Goal: Task Accomplishment & Management: Manage account settings

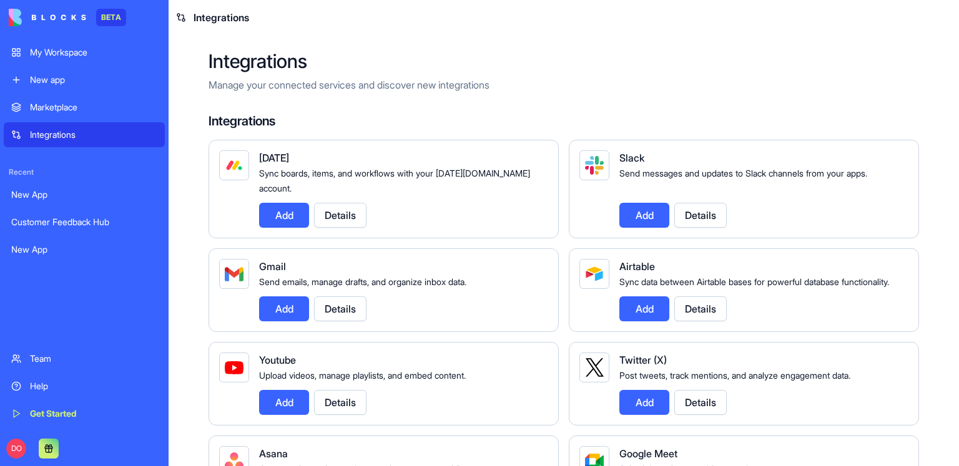
scroll to position [884, 0]
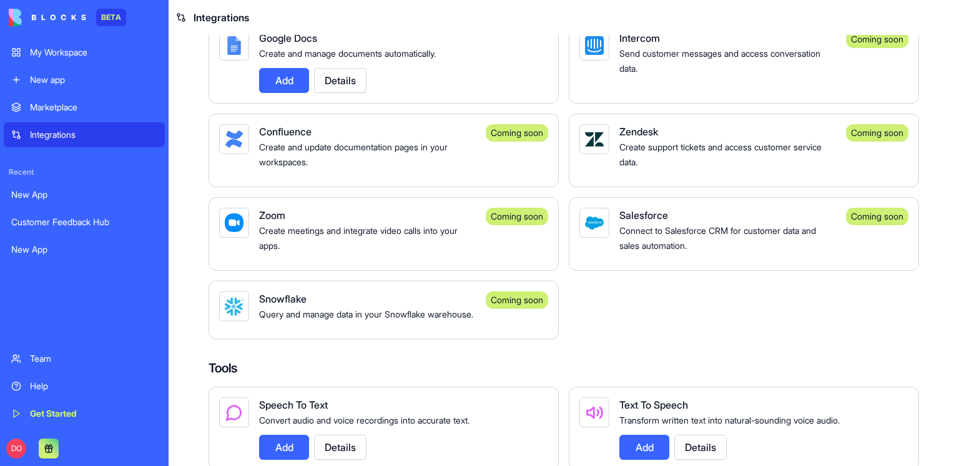
click at [94, 51] on div "My Workspace" at bounding box center [93, 52] width 127 height 12
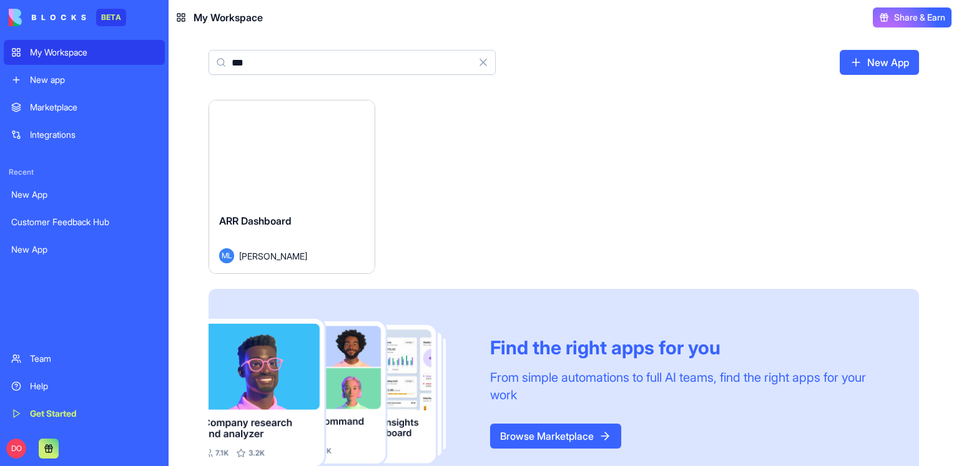
type input "***"
click at [308, 228] on div "ARR Dashboard" at bounding box center [291, 230] width 145 height 35
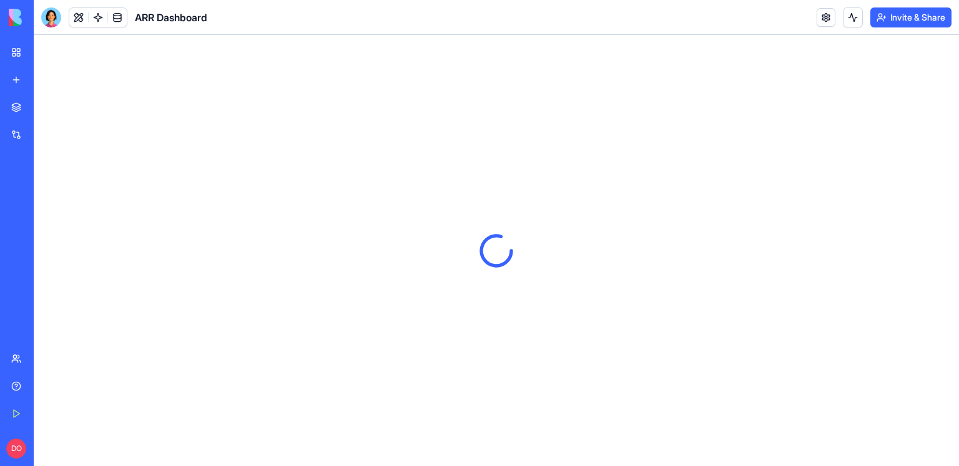
click at [813, 16] on header "ARR Dashboard Invite & Share" at bounding box center [496, 17] width 925 height 35
click at [817, 16] on link at bounding box center [825, 17] width 19 height 19
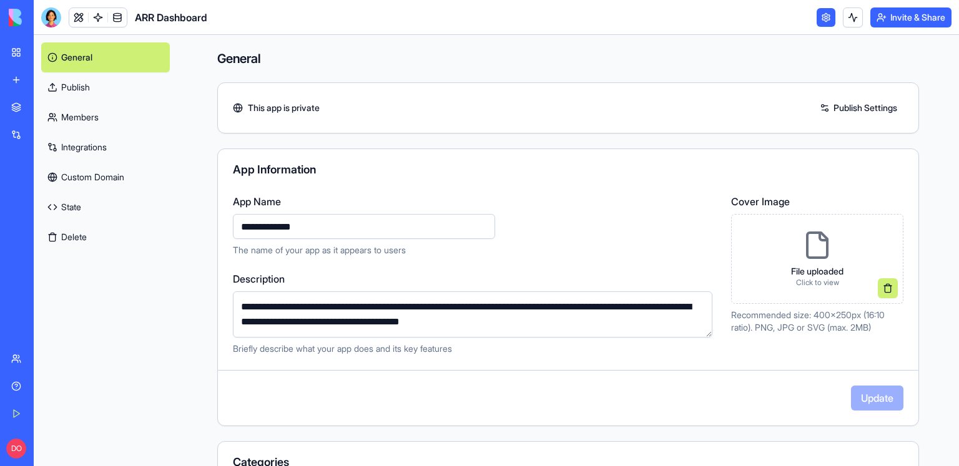
click at [110, 149] on link "Integrations" at bounding box center [105, 147] width 129 height 30
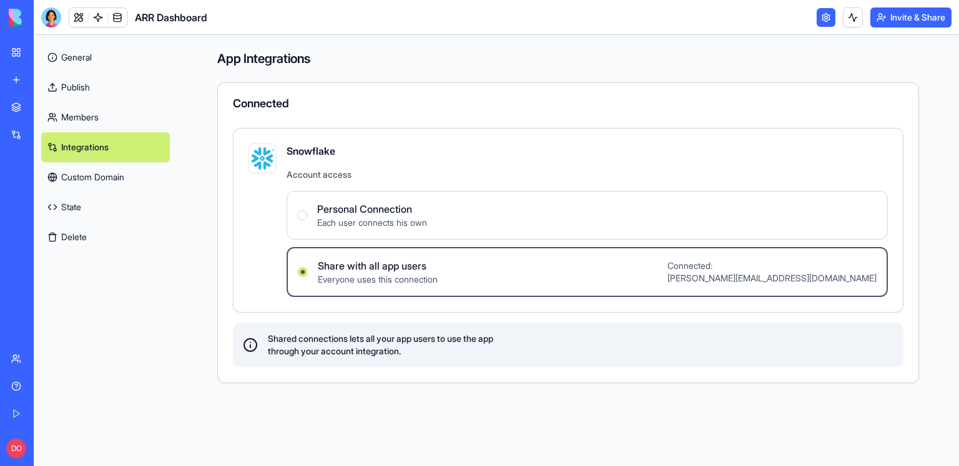
click at [765, 224] on label "Personal Connection Each user connects his own" at bounding box center [586, 215] width 601 height 49
click at [307, 220] on Connection "Personal Connection Each user connects his own" at bounding box center [302, 215] width 10 height 10
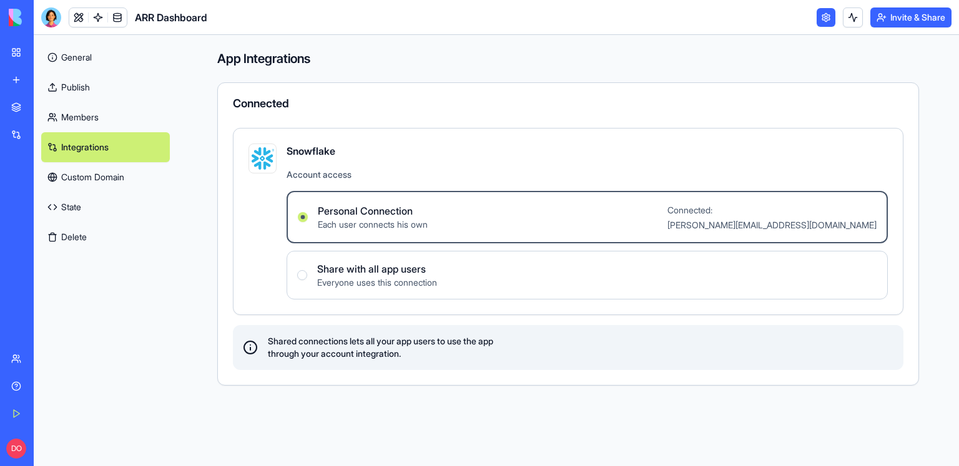
type Connection "Personal Connection"
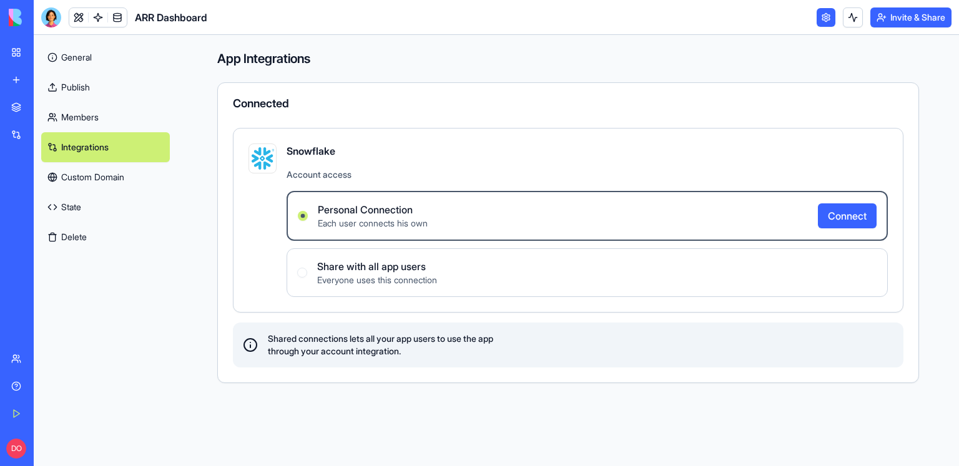
click at [861, 218] on button "Connect" at bounding box center [846, 215] width 59 height 25
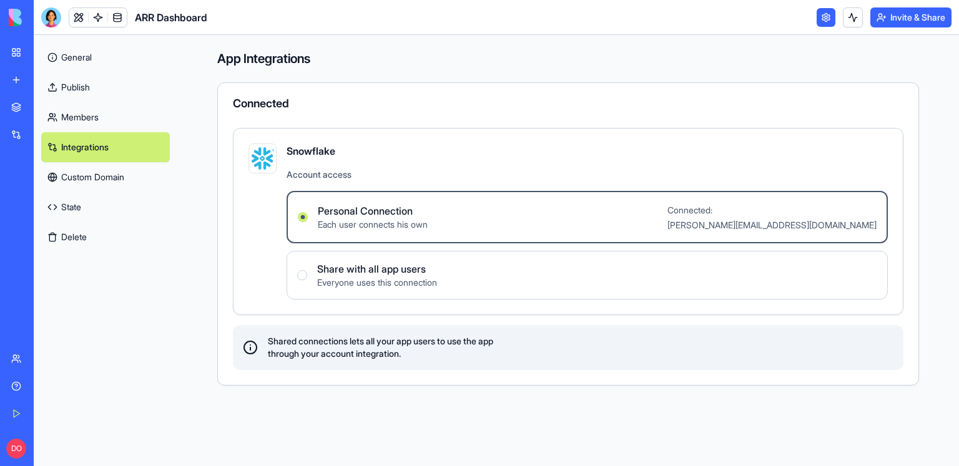
click at [595, 275] on label "Share with all app users Everyone uses this connection" at bounding box center [586, 275] width 601 height 49
click at [307, 275] on users "Share with all app users Everyone uses this connection" at bounding box center [302, 275] width 10 height 10
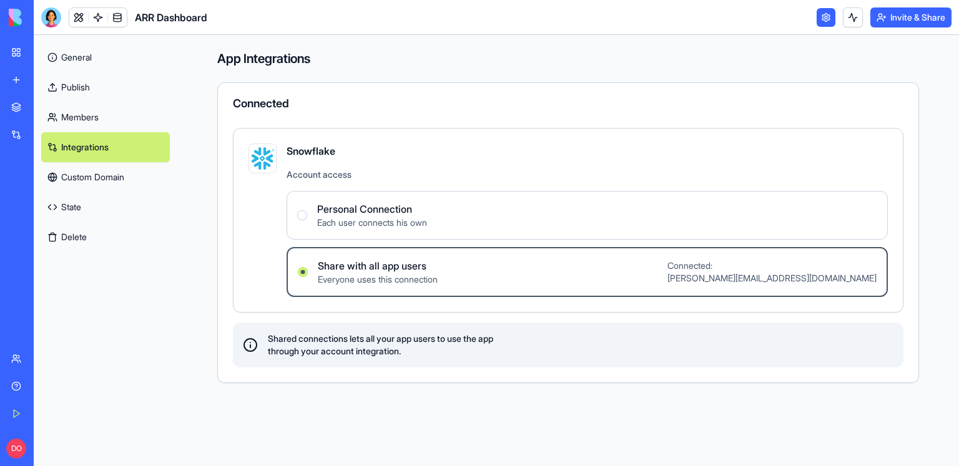
type users "Share with all app users"
click at [90, 53] on link "General" at bounding box center [105, 57] width 129 height 30
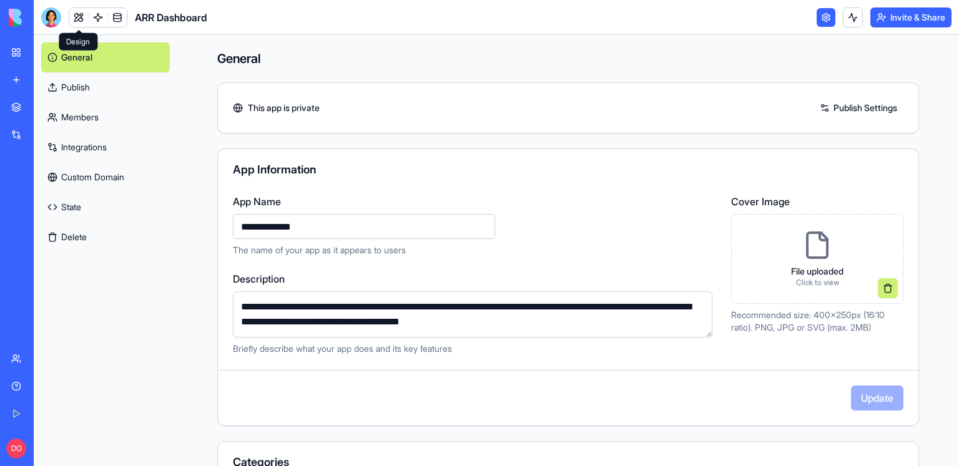
click at [82, 21] on link at bounding box center [78, 17] width 19 height 19
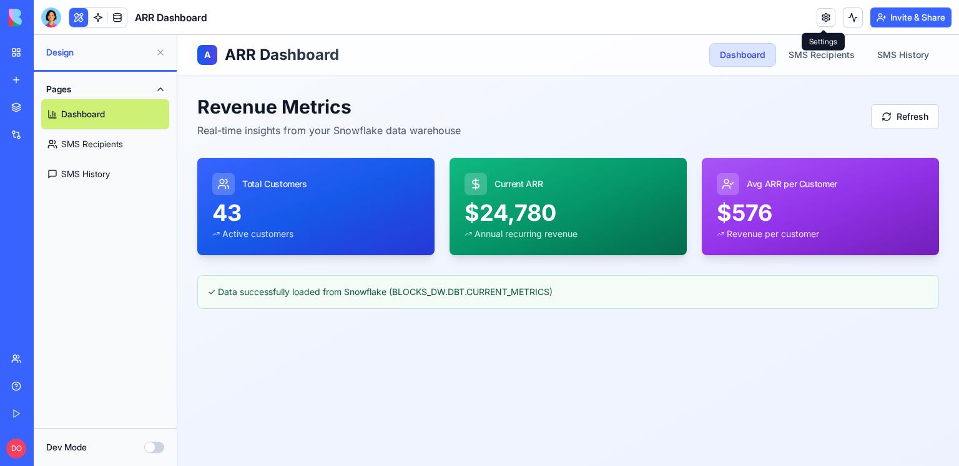
click at [822, 19] on link at bounding box center [825, 17] width 19 height 19
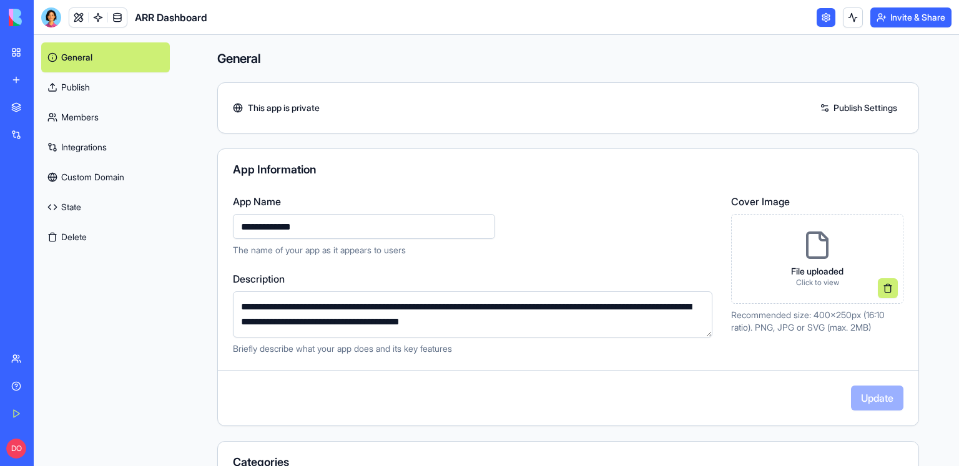
click at [105, 144] on link "Integrations" at bounding box center [105, 147] width 129 height 30
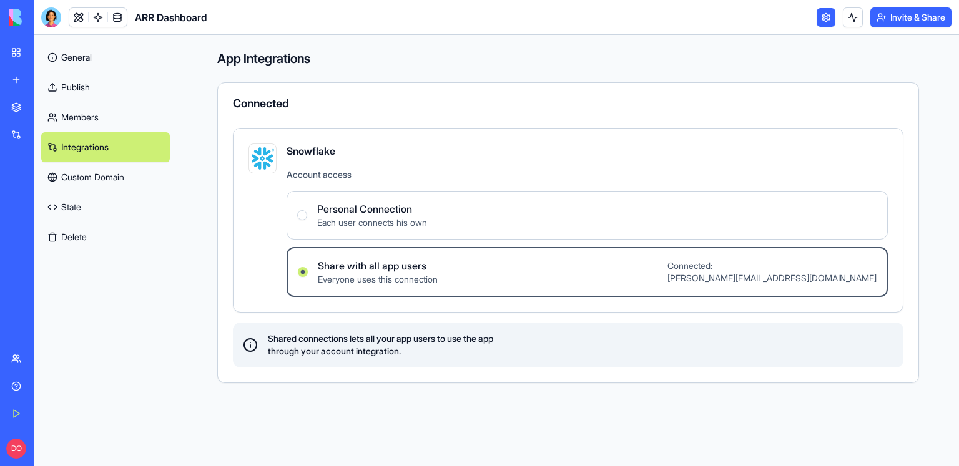
click at [465, 217] on label "Personal Connection Each user connects his own" at bounding box center [586, 215] width 601 height 49
click at [307, 217] on Connection "Personal Connection Each user connects his own" at bounding box center [302, 215] width 10 height 10
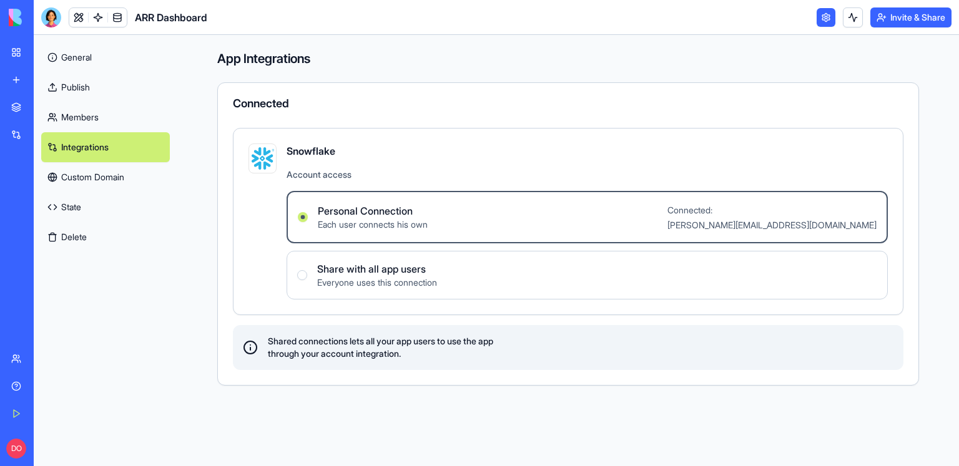
type Connection "Personal Connection"
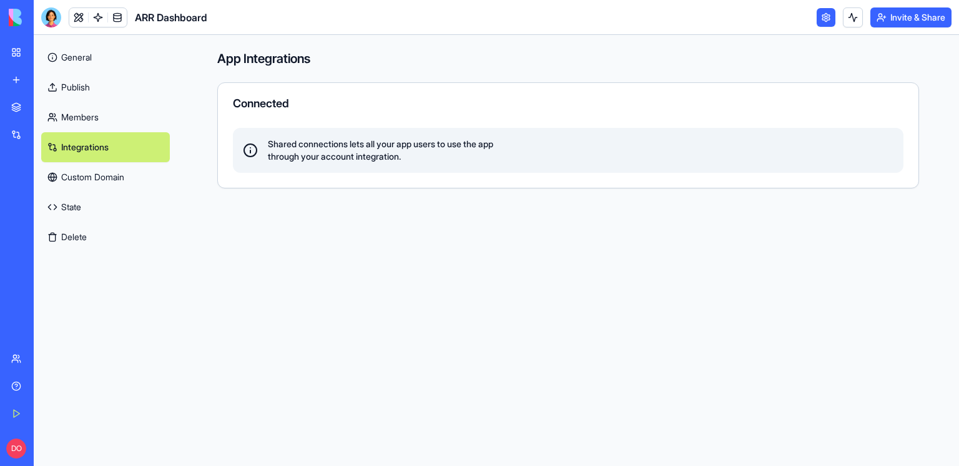
click at [108, 117] on link "Members" at bounding box center [105, 117] width 129 height 30
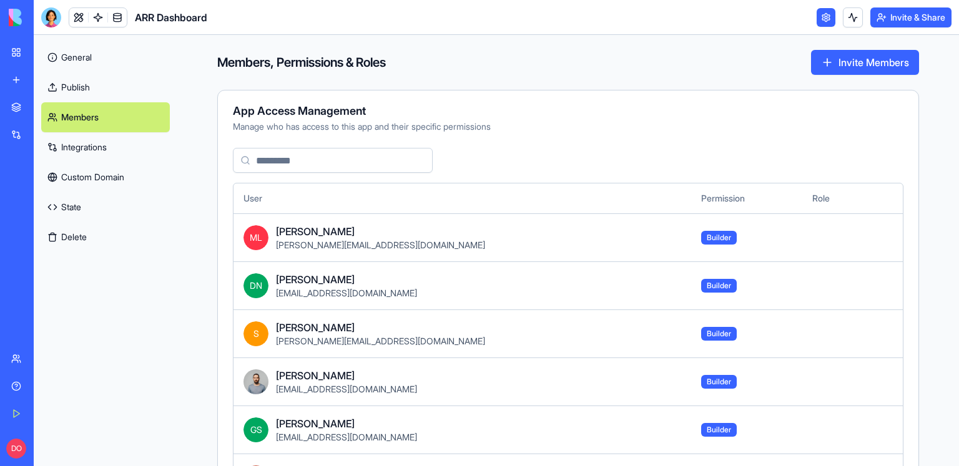
click at [96, 142] on link "Integrations" at bounding box center [105, 147] width 129 height 30
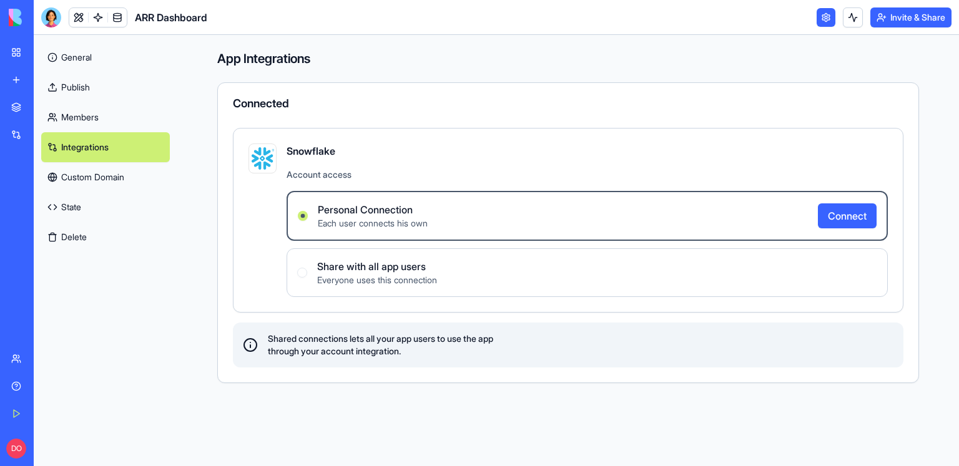
click at [839, 219] on button "Connect" at bounding box center [846, 215] width 59 height 25
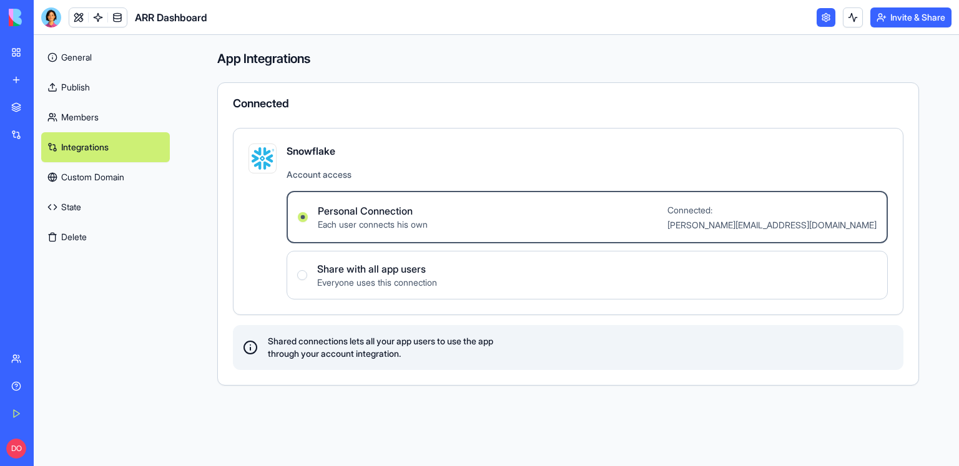
click at [535, 283] on label "Share with all app users Everyone uses this connection" at bounding box center [586, 275] width 601 height 49
click at [307, 280] on users "Share with all app users Everyone uses this connection" at bounding box center [302, 275] width 10 height 10
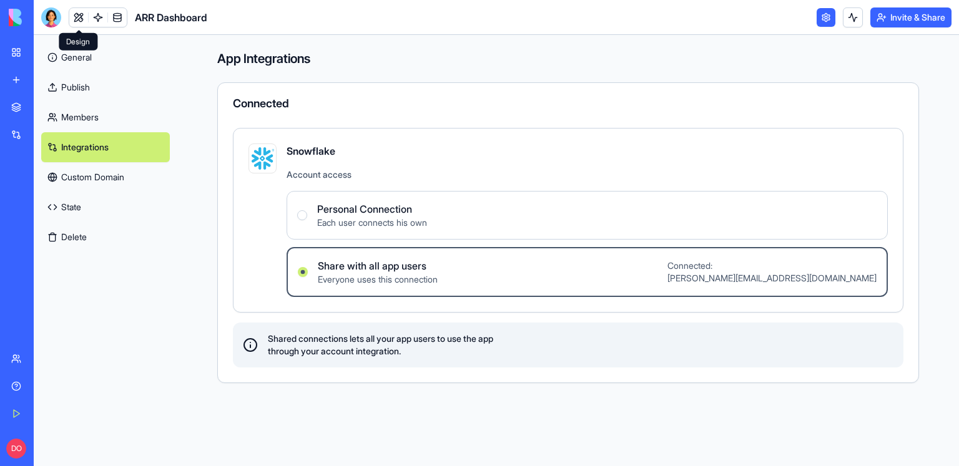
click at [77, 16] on link at bounding box center [78, 17] width 19 height 19
